Goal: Find specific page/section: Find specific page/section

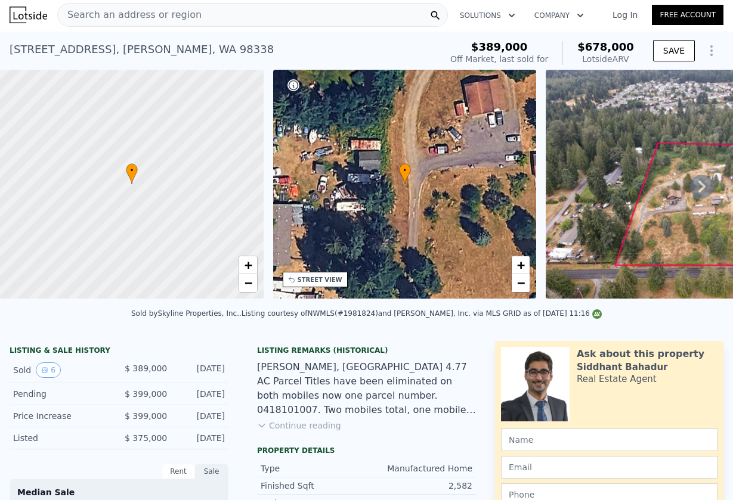
scroll to position [1, 0]
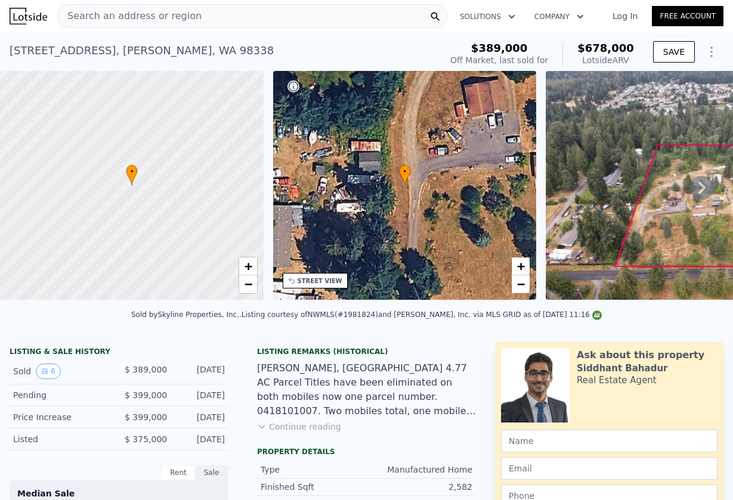
click at [700, 188] on icon at bounding box center [702, 188] width 24 height 24
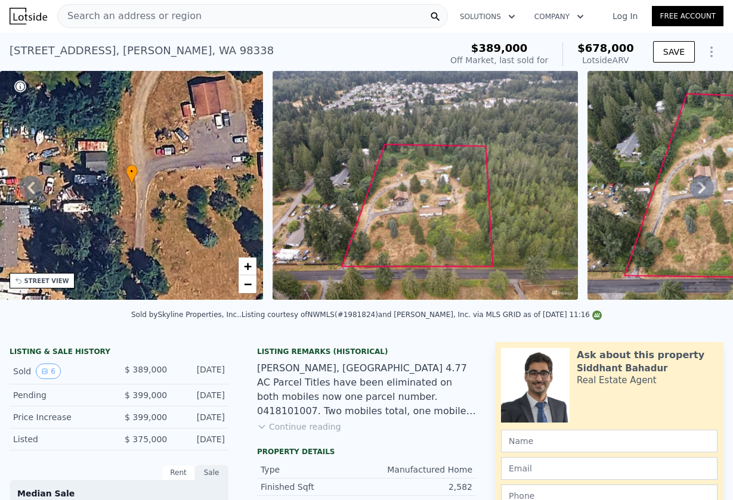
click at [700, 193] on icon at bounding box center [701, 188] width 7 height 12
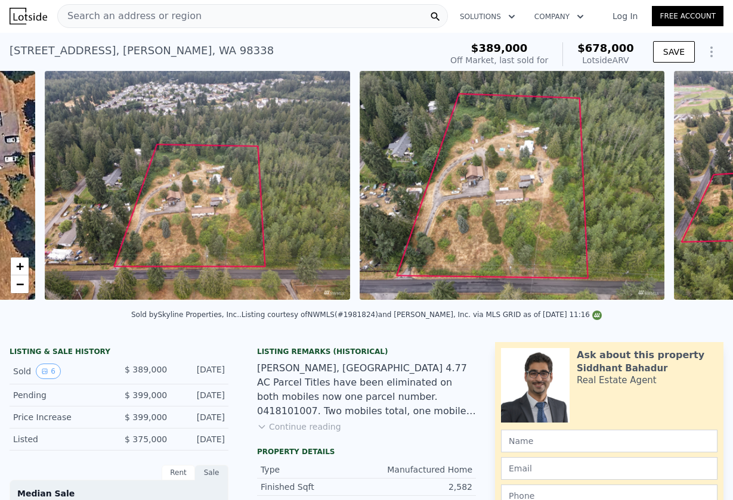
scroll to position [0, 546]
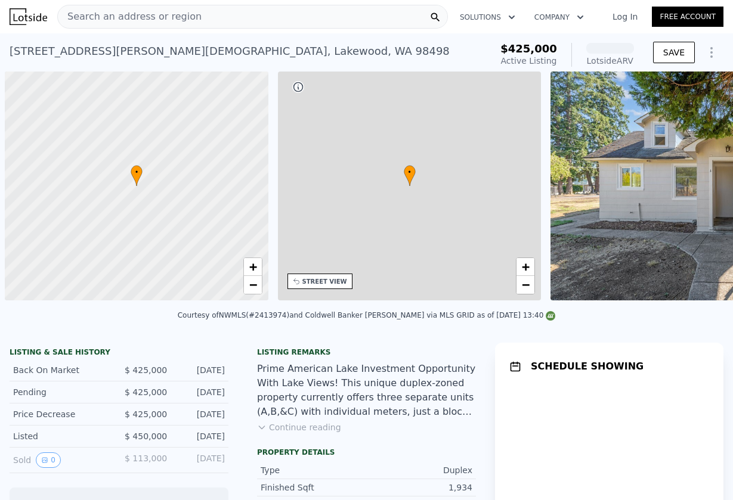
scroll to position [0, 5]
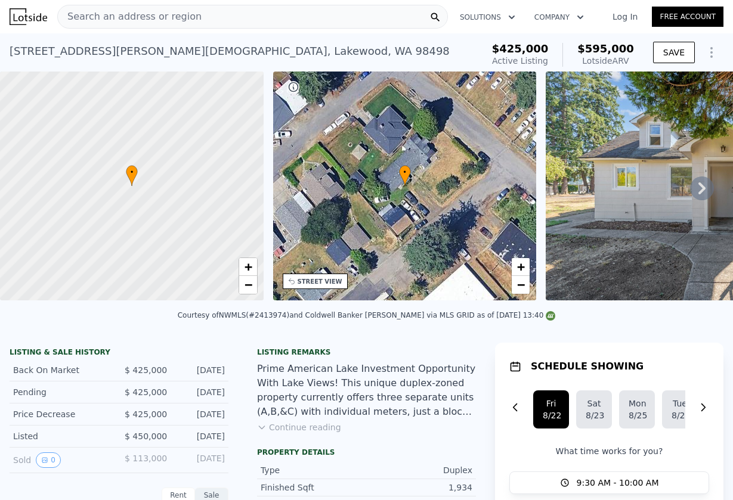
click at [233, 14] on div "Search an address or region" at bounding box center [252, 17] width 391 height 24
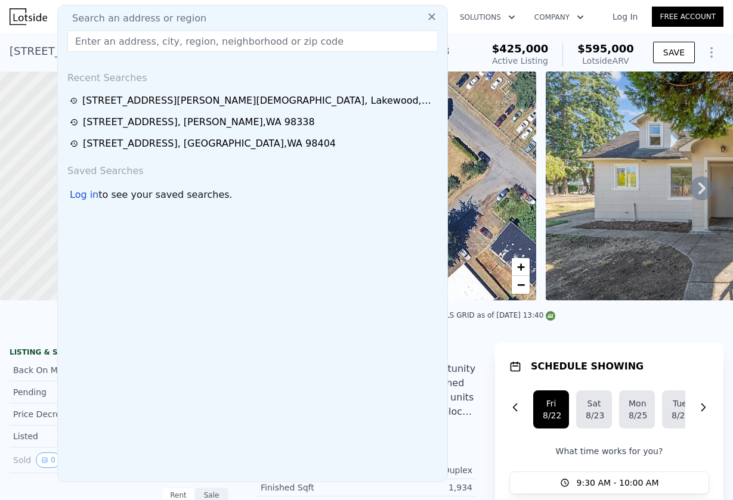
type input "12624 Glenwood Ave SW, Lakewood, WA 98499"
click at [218, 45] on input "12624 Glenwood Ave SW, Lakewood, WA 98499" at bounding box center [252, 40] width 370 height 21
click at [339, 44] on input "12624 Glenwood Ave SW, Lakewood, WA 98499" at bounding box center [252, 40] width 370 height 21
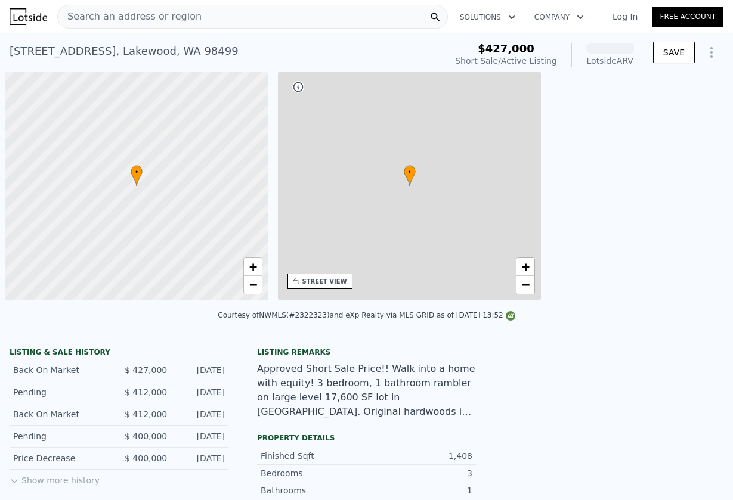
scroll to position [0, 5]
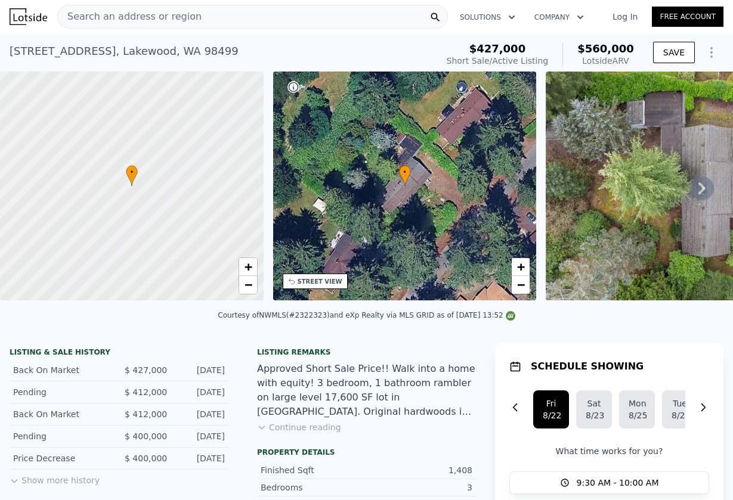
click at [690, 185] on icon at bounding box center [702, 189] width 24 height 24
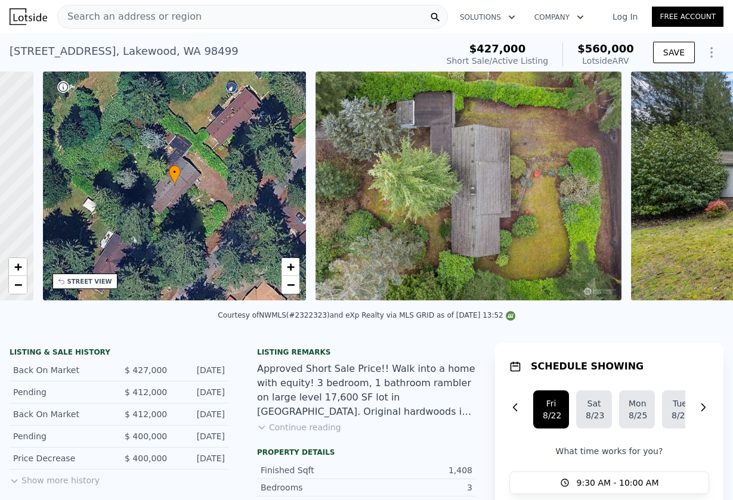
scroll to position [0, 278]
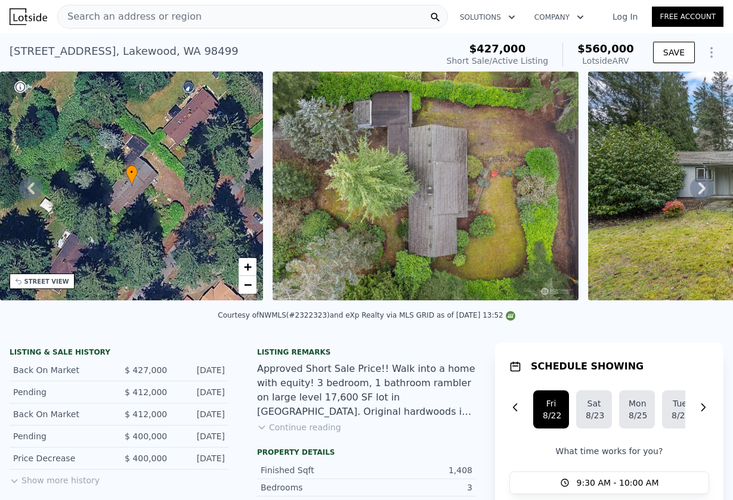
click at [697, 189] on icon at bounding box center [702, 189] width 24 height 24
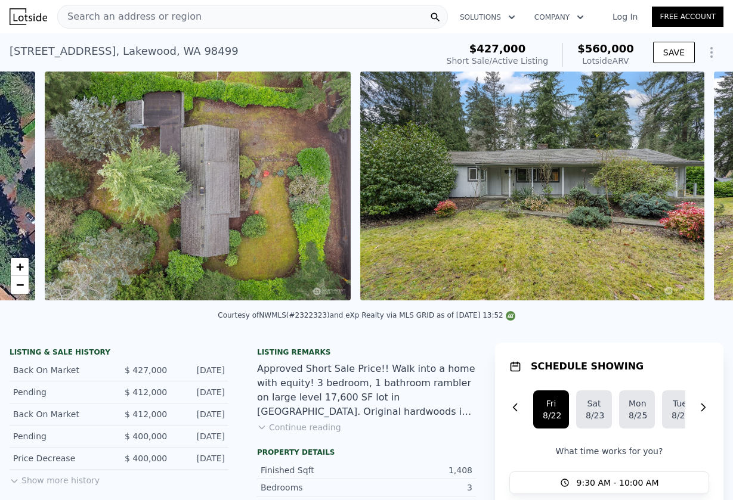
scroll to position [0, 546]
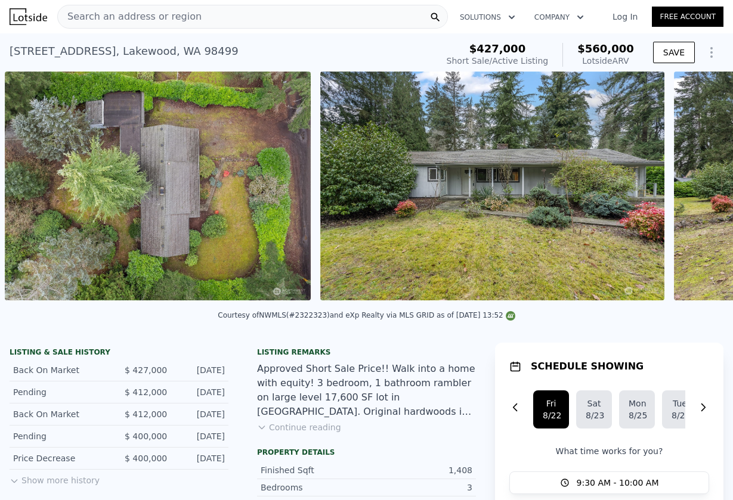
click at [697, 189] on div "• + − • + − STREET VIEW Loading... SATELLITE VIEW" at bounding box center [366, 188] width 733 height 233
click at [701, 189] on icon at bounding box center [702, 189] width 24 height 24
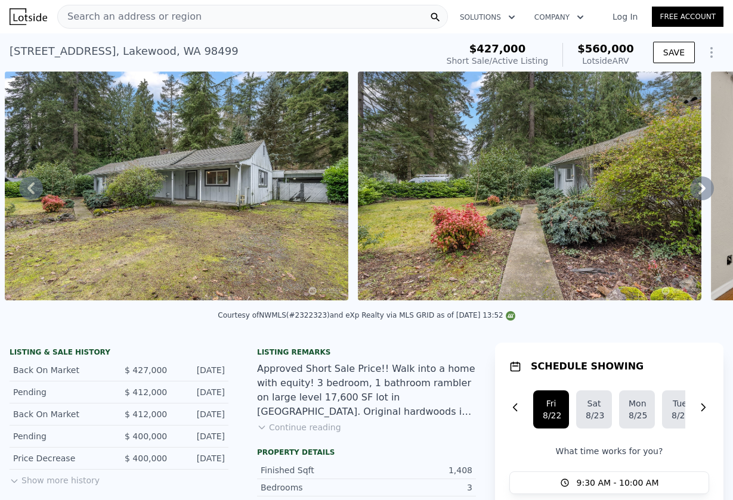
click at [701, 189] on icon at bounding box center [702, 189] width 24 height 24
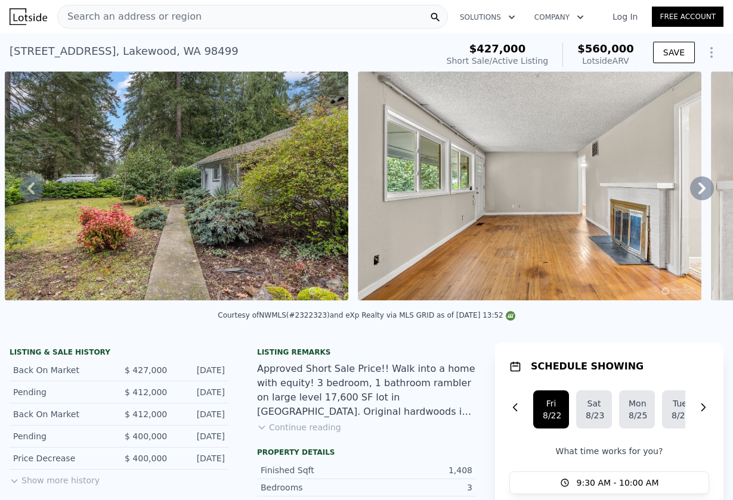
click at [701, 189] on div "• + − • + − STREET VIEW Loading... SATELLITE VIEW" at bounding box center [366, 188] width 733 height 233
click at [701, 189] on icon at bounding box center [702, 189] width 24 height 24
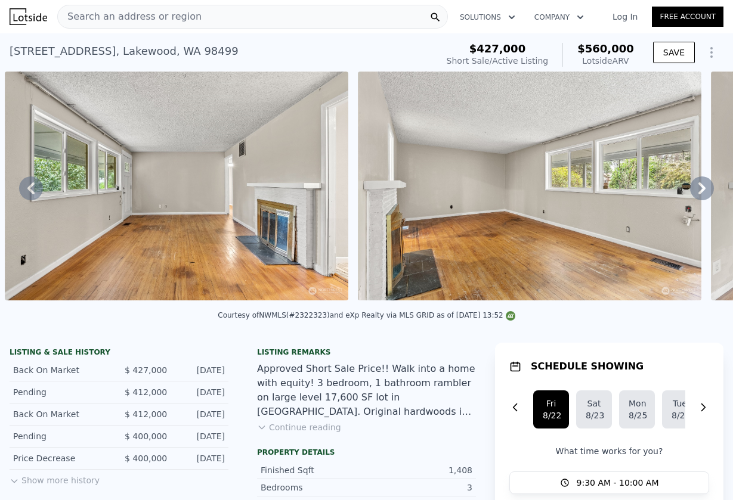
click at [701, 189] on icon at bounding box center [702, 189] width 24 height 24
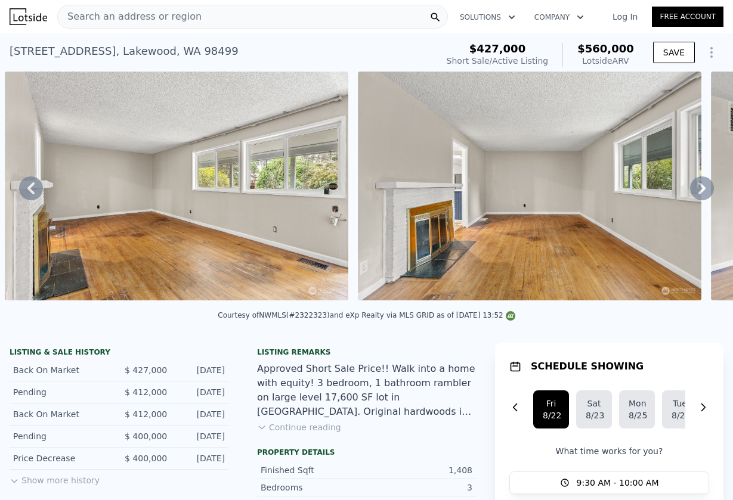
click at [701, 189] on icon at bounding box center [702, 189] width 24 height 24
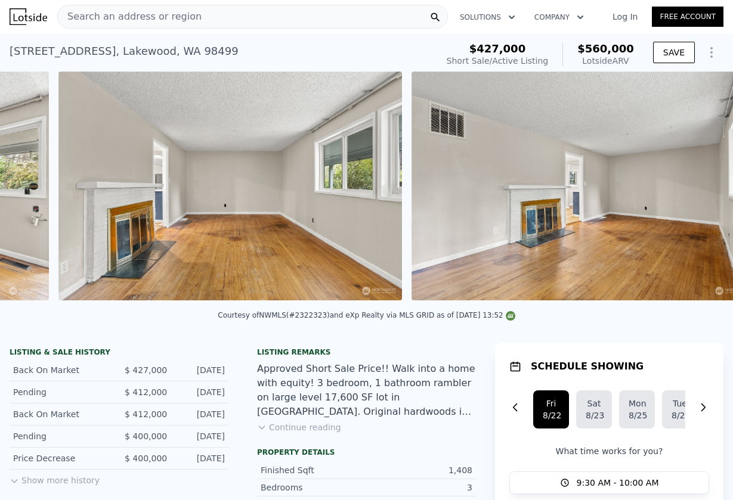
scroll to position [0, 2627]
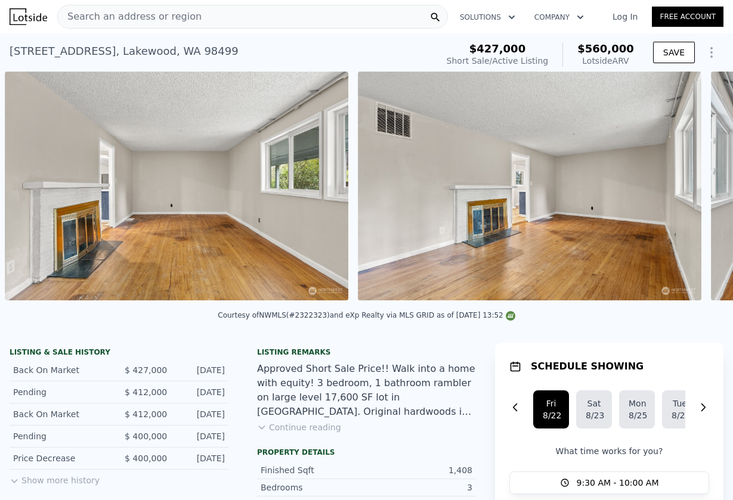
click at [701, 189] on div "• + − • + − STREET VIEW Loading... SATELLITE VIEW" at bounding box center [366, 188] width 733 height 233
click at [701, 189] on icon at bounding box center [702, 189] width 24 height 24
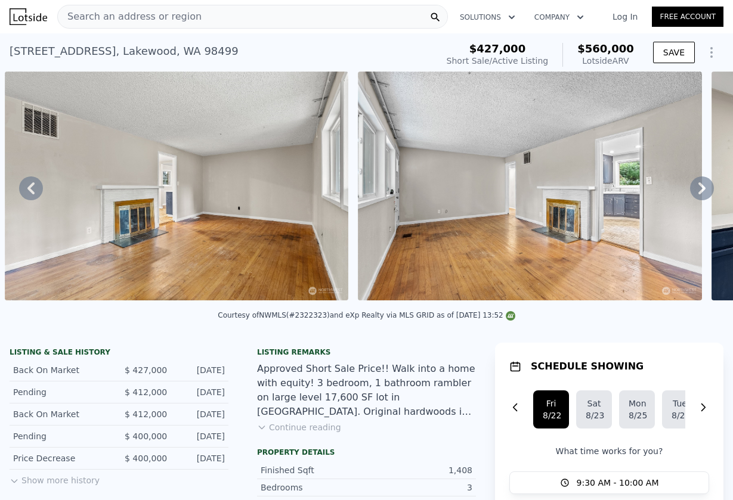
click at [701, 189] on icon at bounding box center [702, 189] width 24 height 24
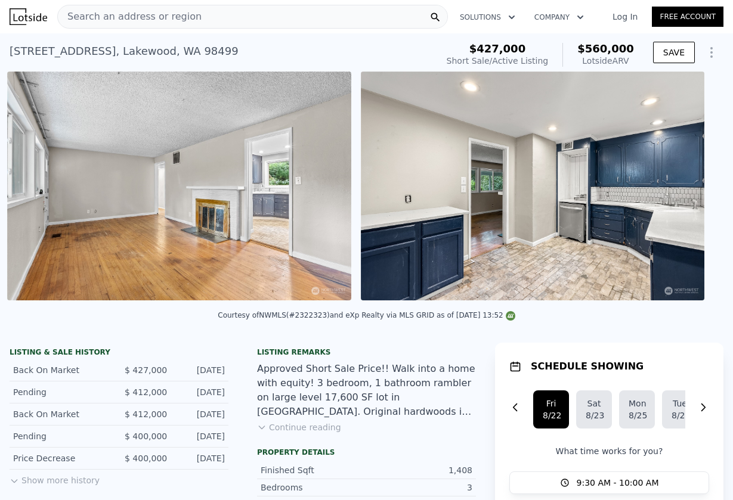
scroll to position [0, 3333]
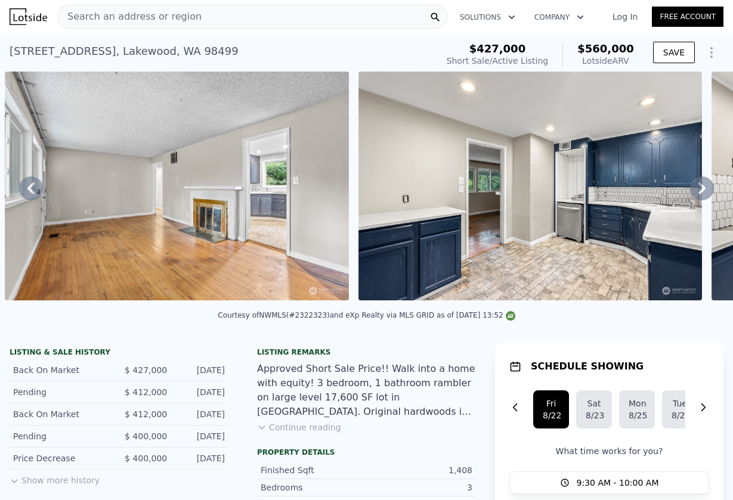
click at [701, 189] on icon at bounding box center [702, 189] width 24 height 24
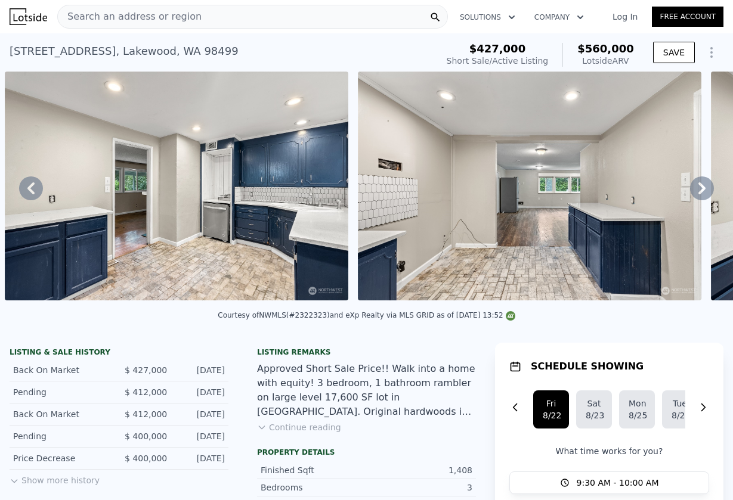
scroll to position [0, 0]
click at [690, 183] on icon at bounding box center [702, 189] width 24 height 24
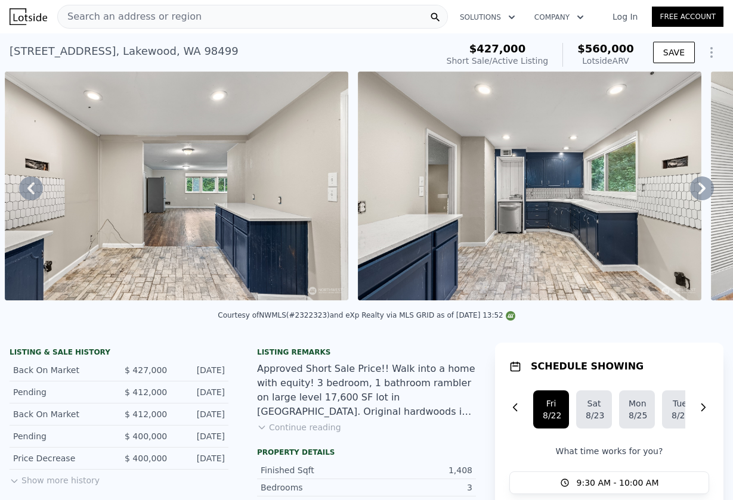
scroll to position [0, 4393]
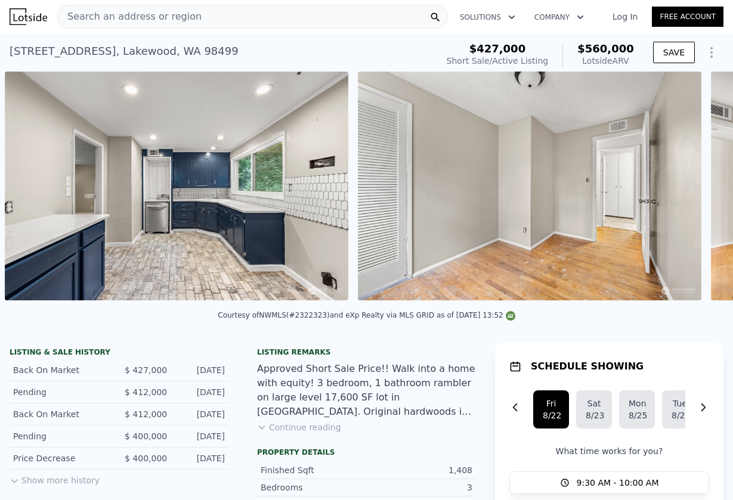
click at [690, 183] on div "• + − • + − STREET VIEW Loading... SATELLITE VIEW" at bounding box center [366, 188] width 733 height 233
click at [690, 183] on icon at bounding box center [702, 189] width 24 height 24
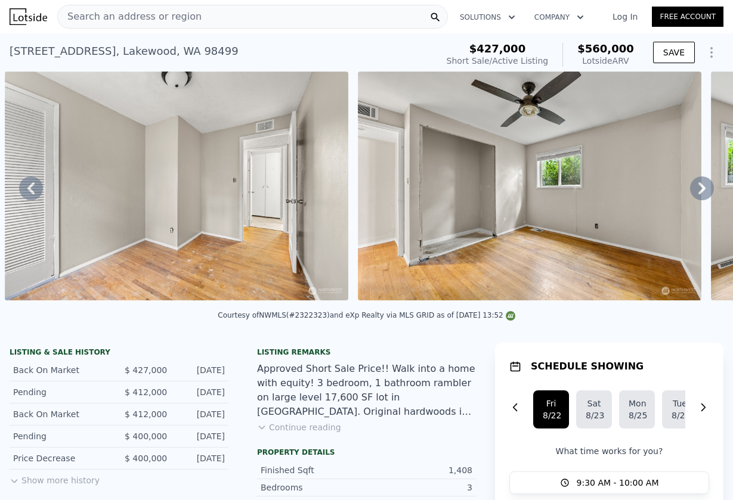
click at [690, 183] on div "• + − • + − STREET VIEW Loading... SATELLITE VIEW" at bounding box center [366, 188] width 733 height 233
click at [690, 183] on icon at bounding box center [702, 189] width 24 height 24
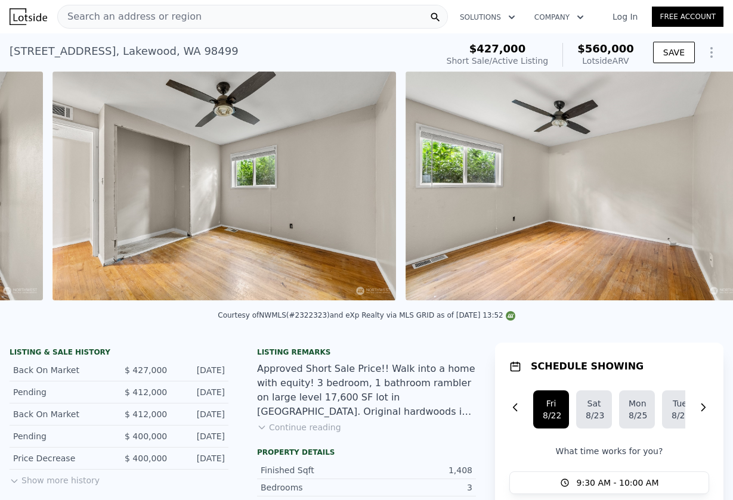
scroll to position [0, 5099]
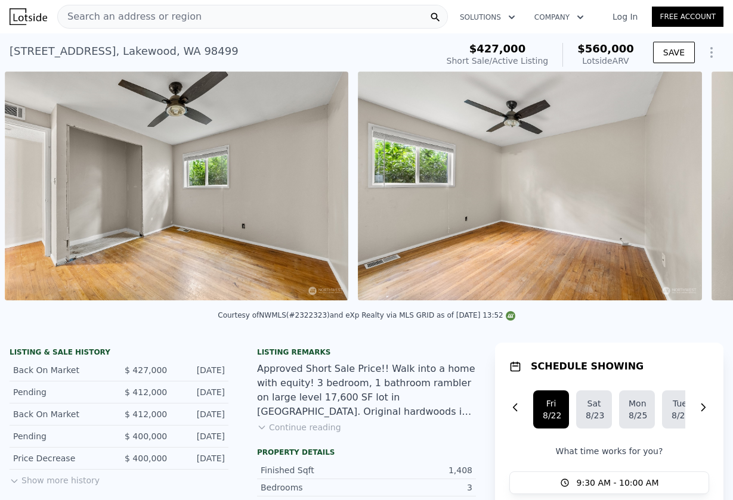
click at [690, 183] on div "• + − • + − STREET VIEW Loading... SATELLITE VIEW" at bounding box center [366, 188] width 733 height 233
click at [703, 187] on icon at bounding box center [701, 188] width 7 height 12
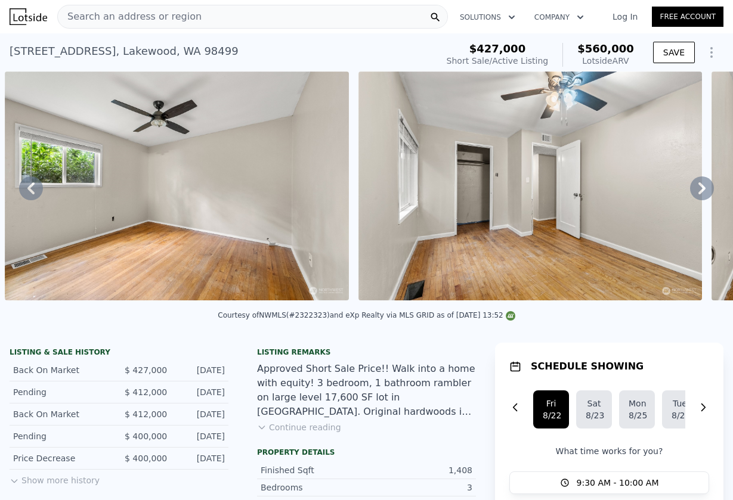
click at [703, 187] on icon at bounding box center [701, 188] width 7 height 12
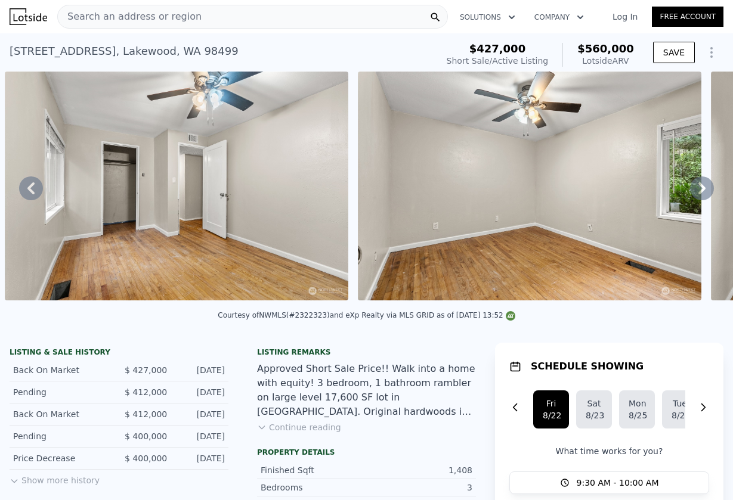
click at [703, 187] on div "• + − • + − STREET VIEW Loading... SATELLITE VIEW" at bounding box center [366, 188] width 733 height 233
click at [703, 187] on icon at bounding box center [701, 188] width 7 height 12
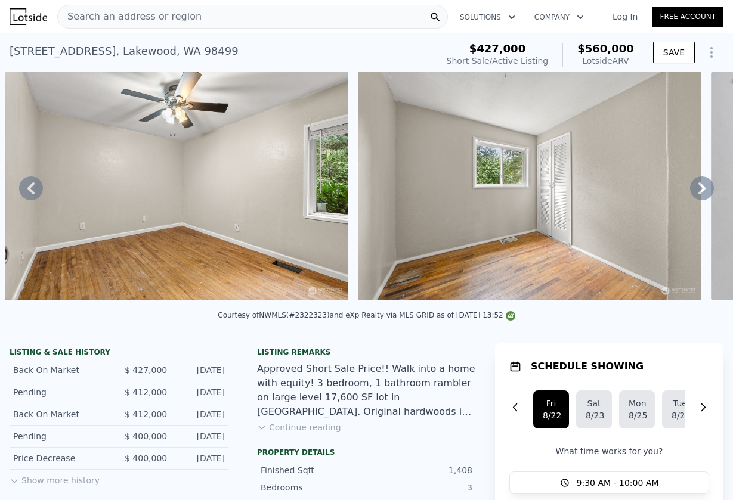
click at [698, 182] on icon at bounding box center [702, 189] width 24 height 24
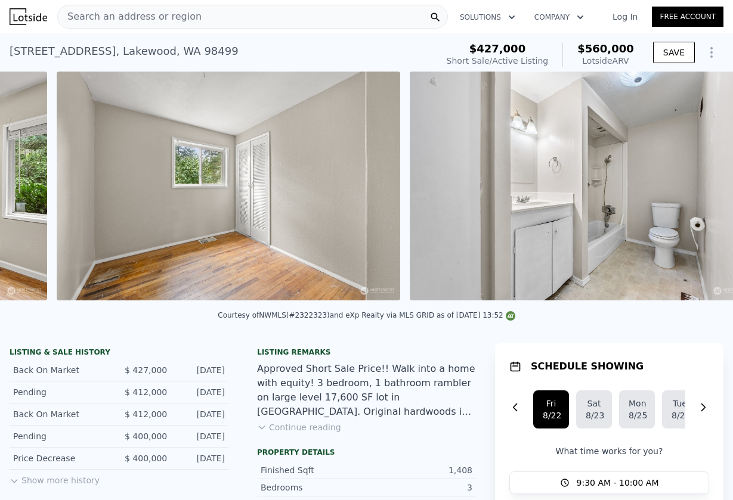
scroll to position [0, 6512]
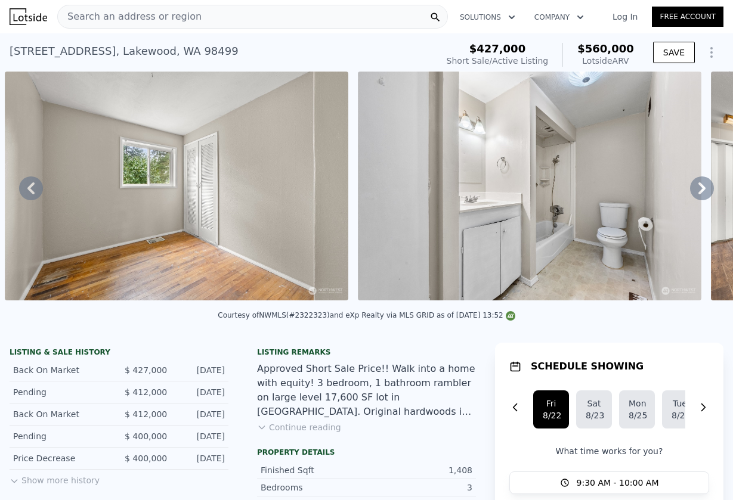
click at [698, 182] on icon at bounding box center [702, 189] width 24 height 24
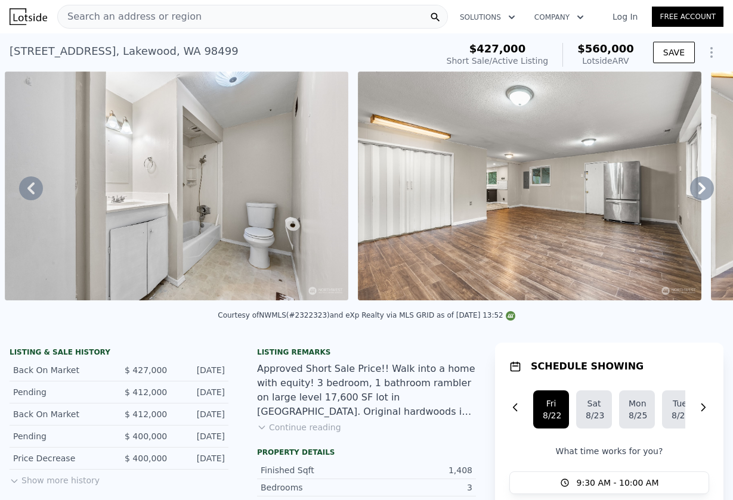
click at [698, 182] on icon at bounding box center [702, 189] width 24 height 24
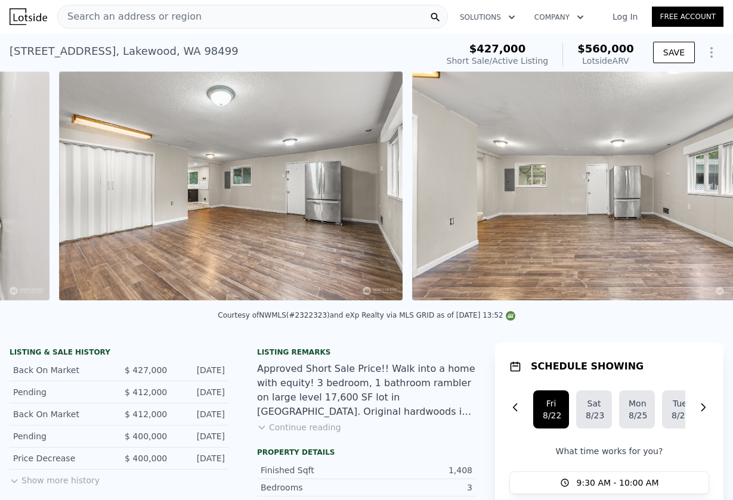
scroll to position [0, 7218]
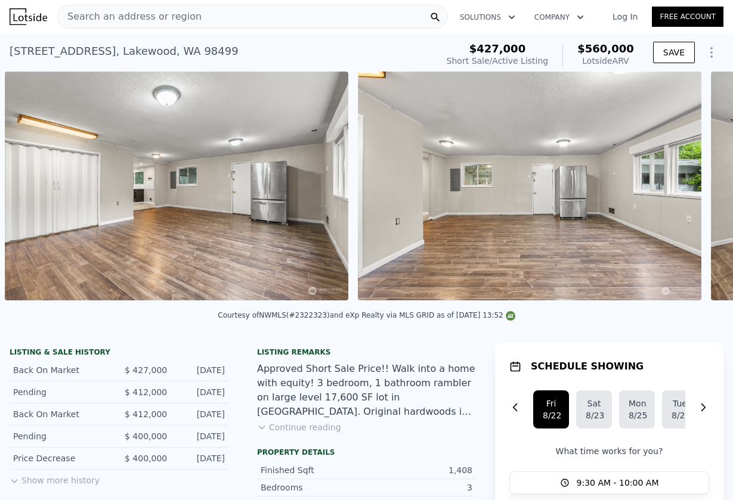
click at [698, 182] on img at bounding box center [530, 186] width 344 height 229
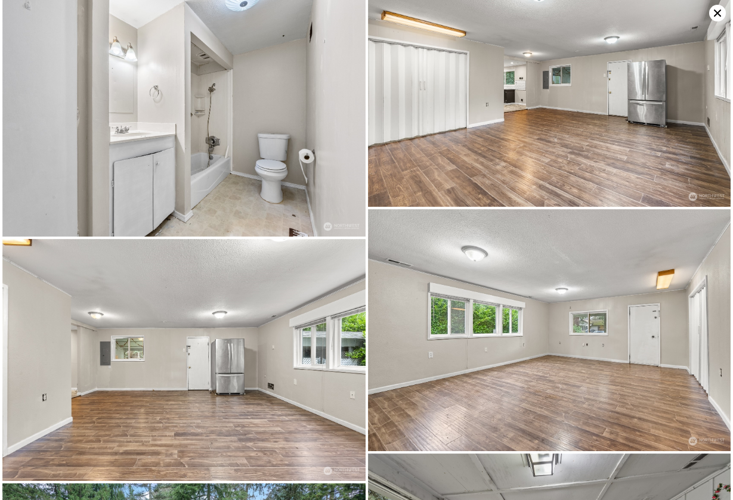
click at [698, 182] on img at bounding box center [549, 86] width 363 height 242
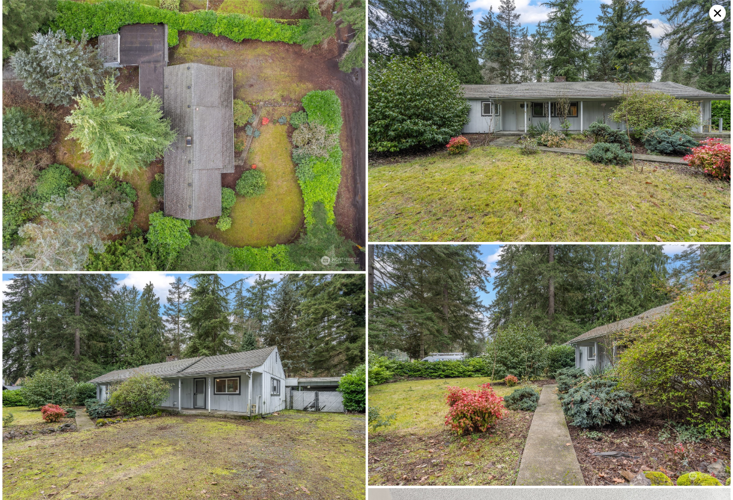
scroll to position [0, 0]
click at [713, 12] on icon at bounding box center [717, 13] width 17 height 17
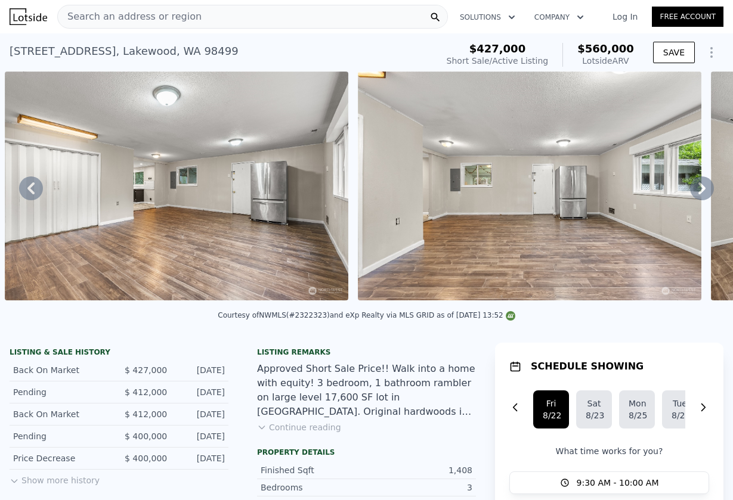
click at [699, 180] on icon at bounding box center [702, 189] width 24 height 24
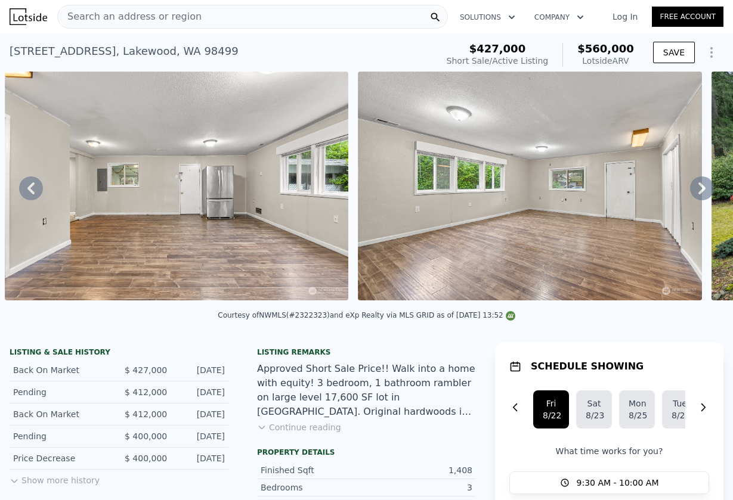
click at [699, 180] on icon at bounding box center [702, 189] width 24 height 24
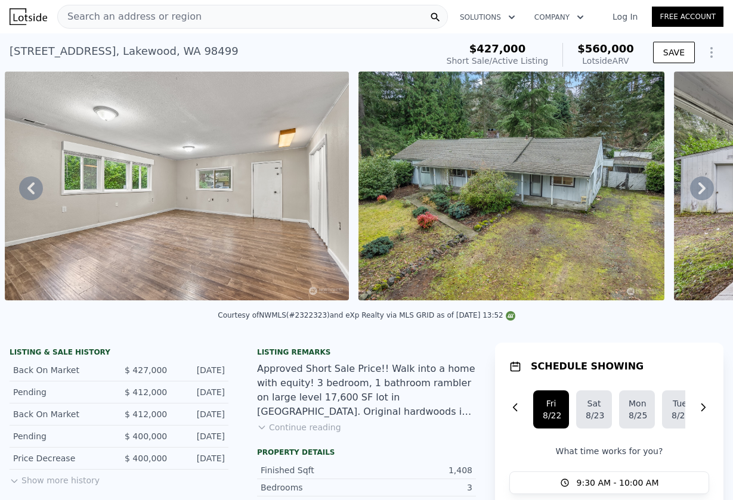
click at [701, 193] on icon at bounding box center [702, 189] width 24 height 24
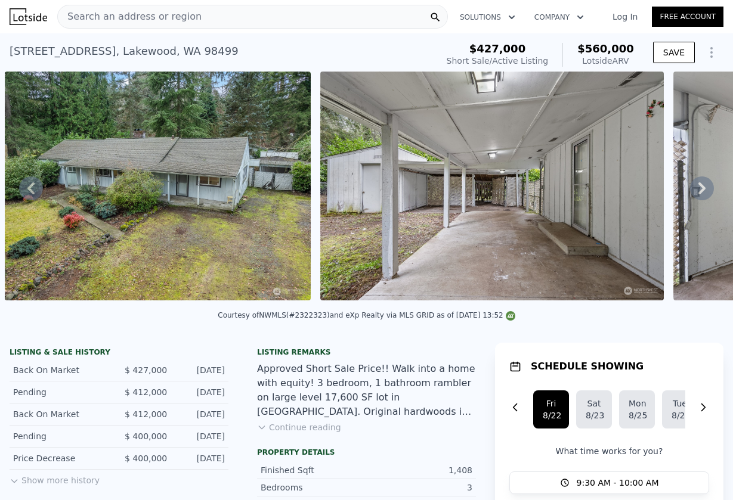
click at [701, 193] on icon at bounding box center [702, 189] width 24 height 24
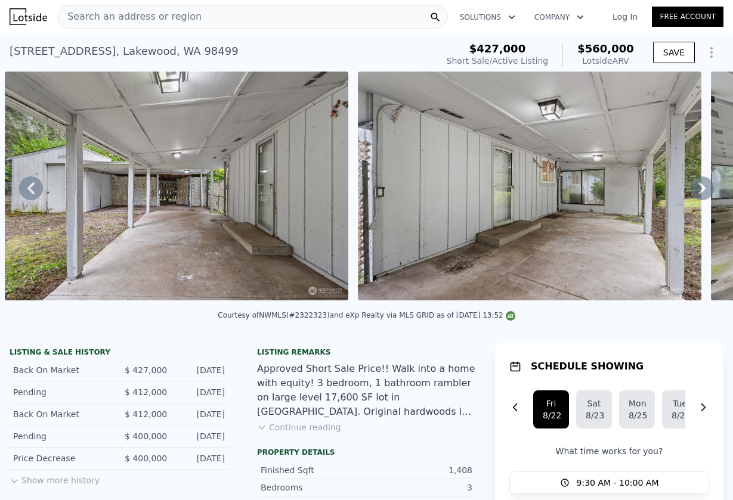
click at [701, 193] on icon at bounding box center [702, 189] width 24 height 24
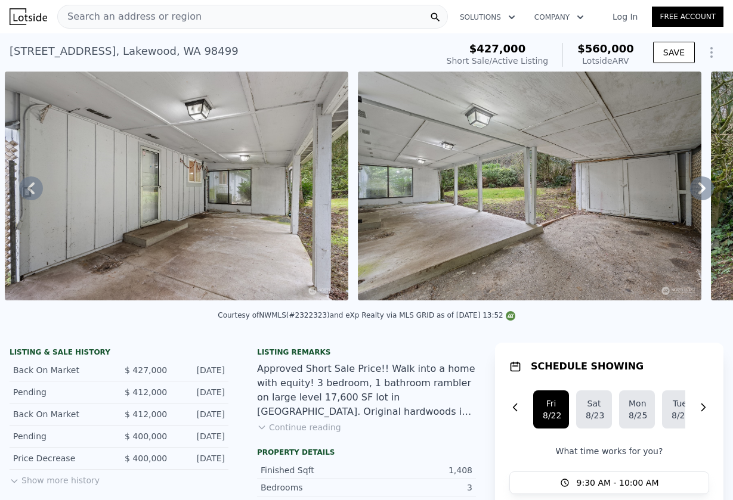
click at [701, 193] on icon at bounding box center [702, 189] width 24 height 24
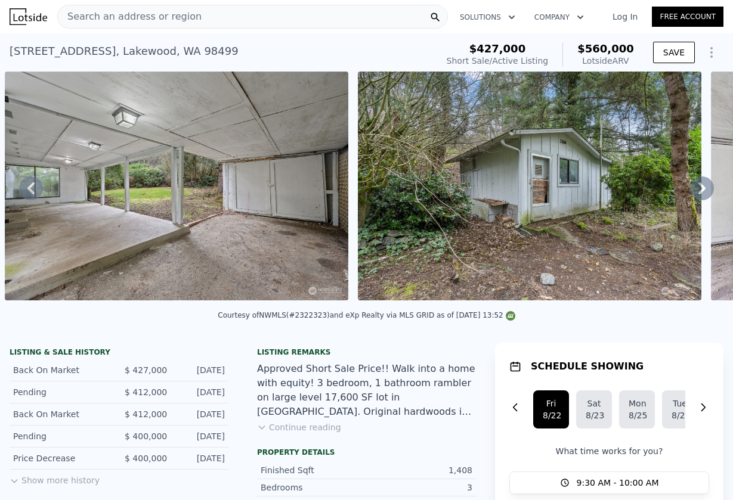
click at [701, 193] on icon at bounding box center [702, 189] width 24 height 24
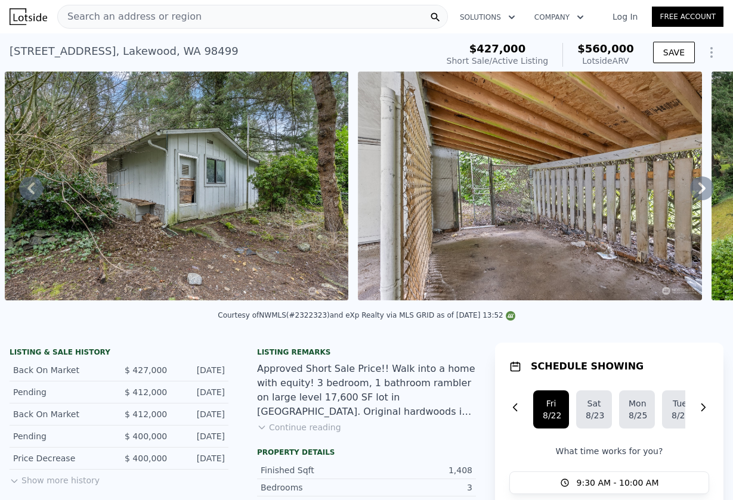
click at [701, 193] on icon at bounding box center [702, 189] width 24 height 24
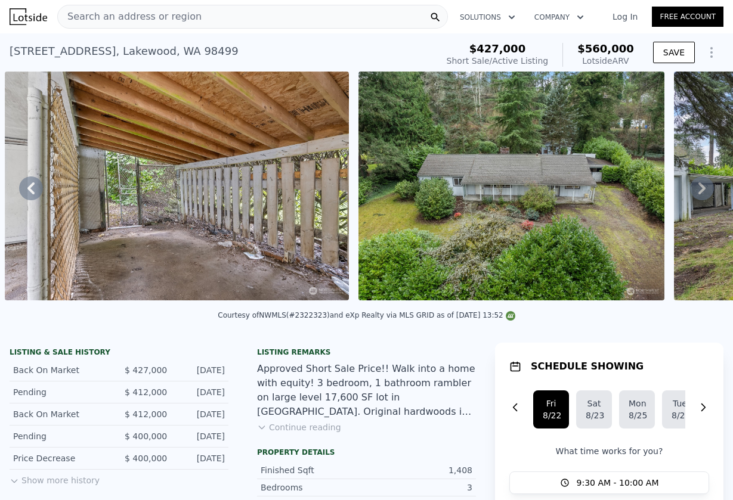
click at [701, 193] on icon at bounding box center [702, 189] width 24 height 24
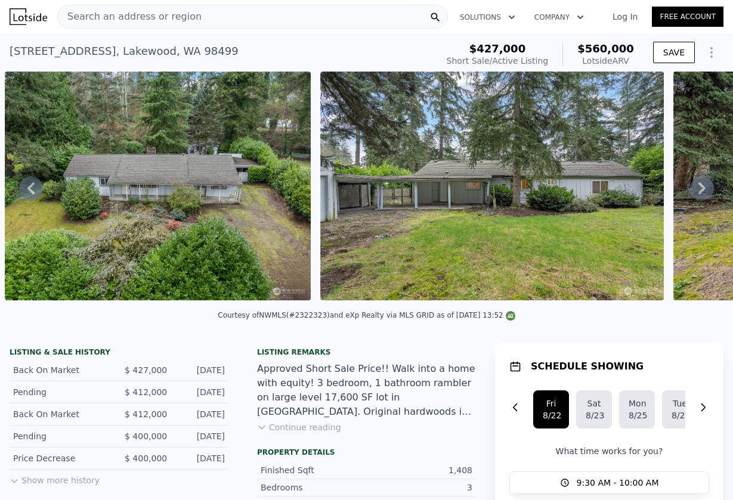
click at [701, 193] on icon at bounding box center [702, 189] width 24 height 24
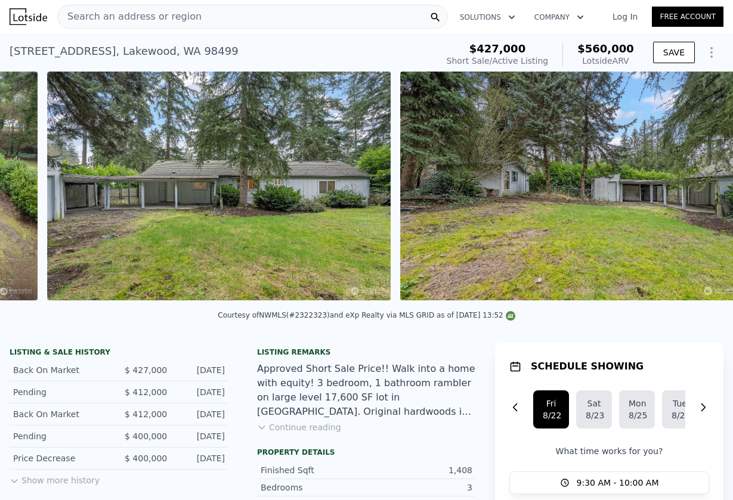
scroll to position [0, 10675]
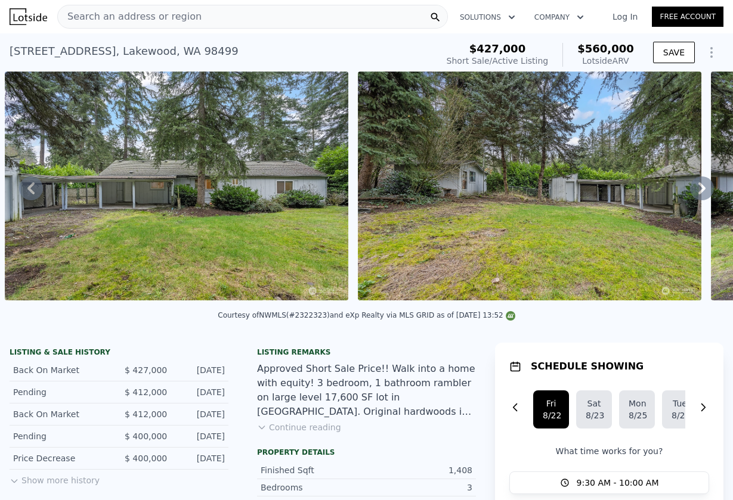
click at [701, 193] on icon at bounding box center [702, 189] width 24 height 24
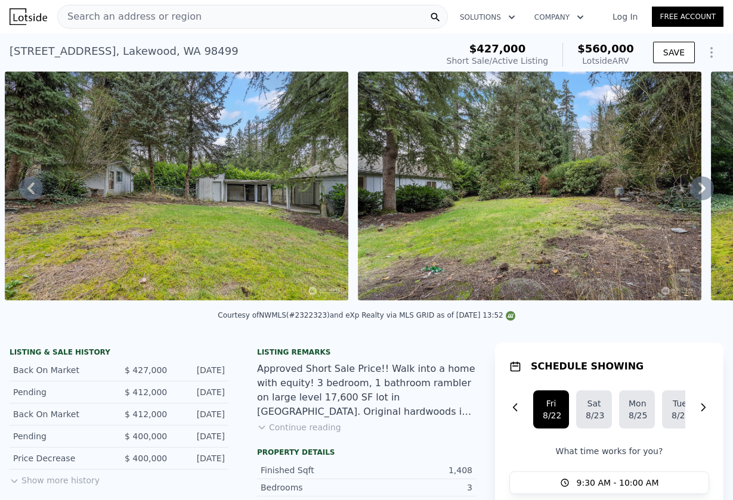
click at [701, 193] on icon at bounding box center [702, 189] width 24 height 24
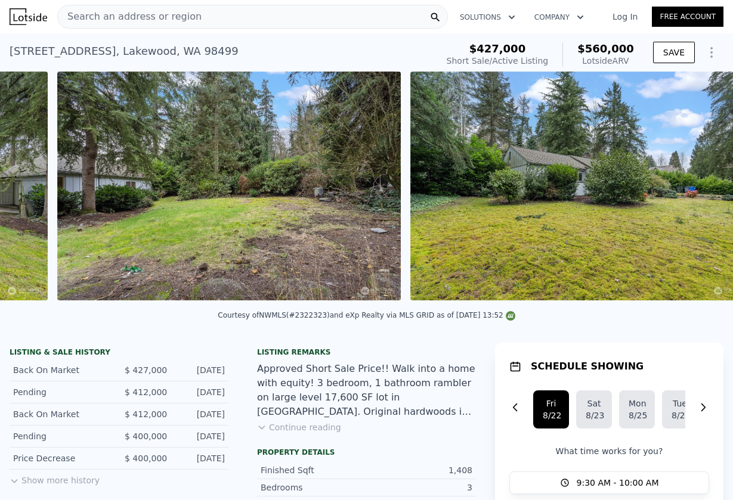
scroll to position [0, 11381]
